Goal: Transaction & Acquisition: Purchase product/service

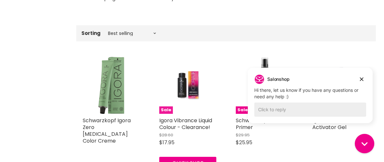
click at [192, 90] on img "Main content" at bounding box center [188, 85] width 38 height 57
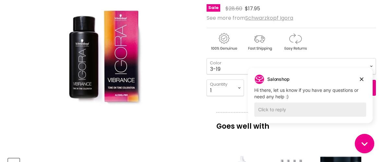
click at [361, 79] on icon "Dismiss campaign" at bounding box center [362, 80] width 4 height 4
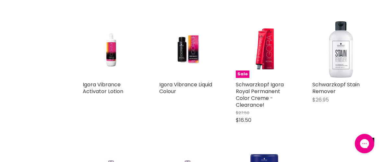
scroll to position [218, 0]
